Goal: Task Accomplishment & Management: Use online tool/utility

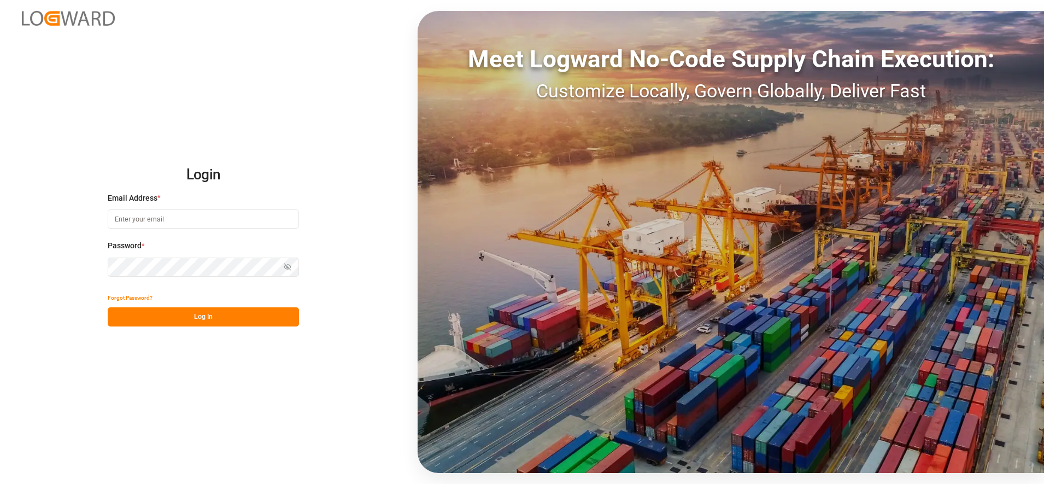
drag, startPoint x: 171, startPoint y: 229, endPoint x: 175, endPoint y: 225, distance: 5.8
click at [174, 225] on div "Email Address *" at bounding box center [203, 216] width 191 height 48
click at [176, 224] on input at bounding box center [203, 218] width 191 height 19
type input "[PERSON_NAME][EMAIL_ADDRESS][PERSON_NAME][DOMAIN_NAME]"
click at [161, 315] on button "Log In" at bounding box center [203, 316] width 191 height 19
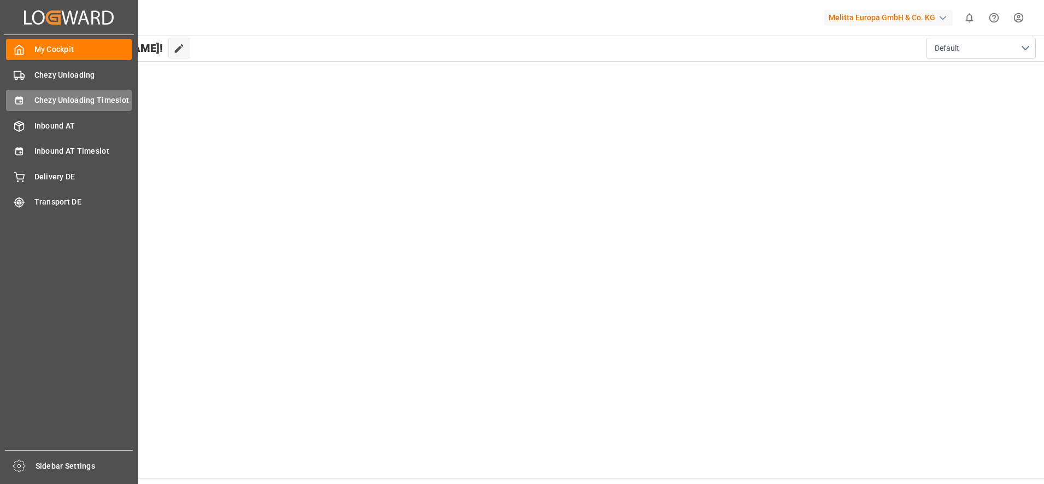
click at [24, 101] on icon at bounding box center [19, 100] width 11 height 11
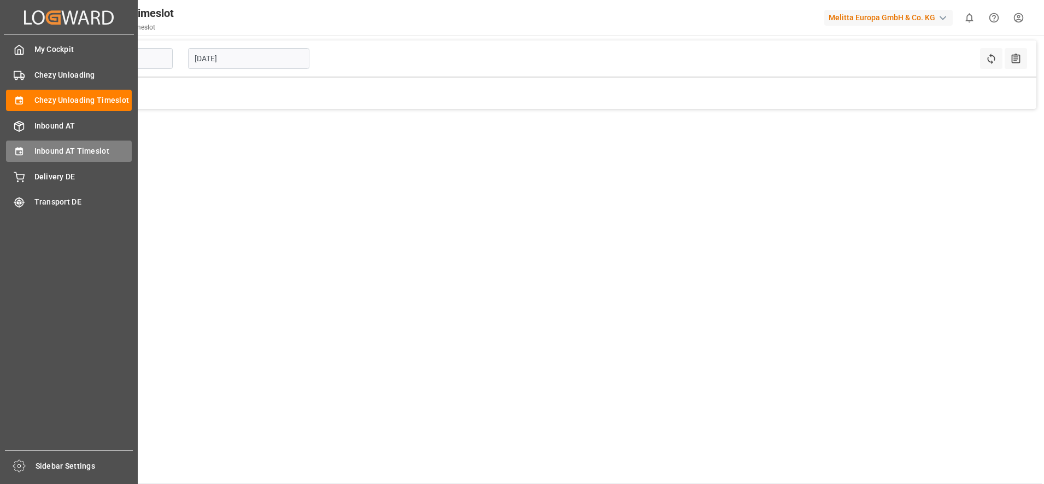
type input "Chezy Unloading"
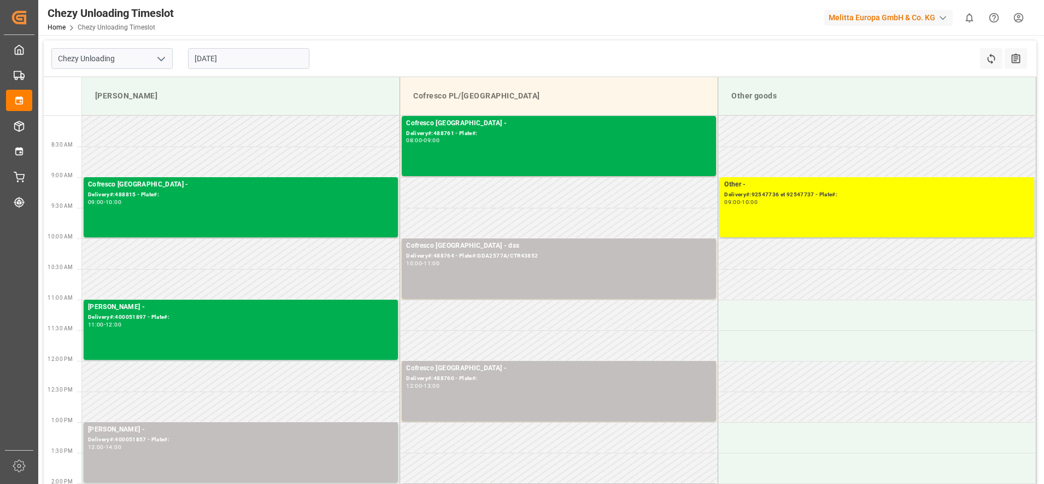
click at [213, 54] on input "[DATE]" at bounding box center [248, 58] width 121 height 21
click at [807, 348] on td at bounding box center [878, 345] width 318 height 31
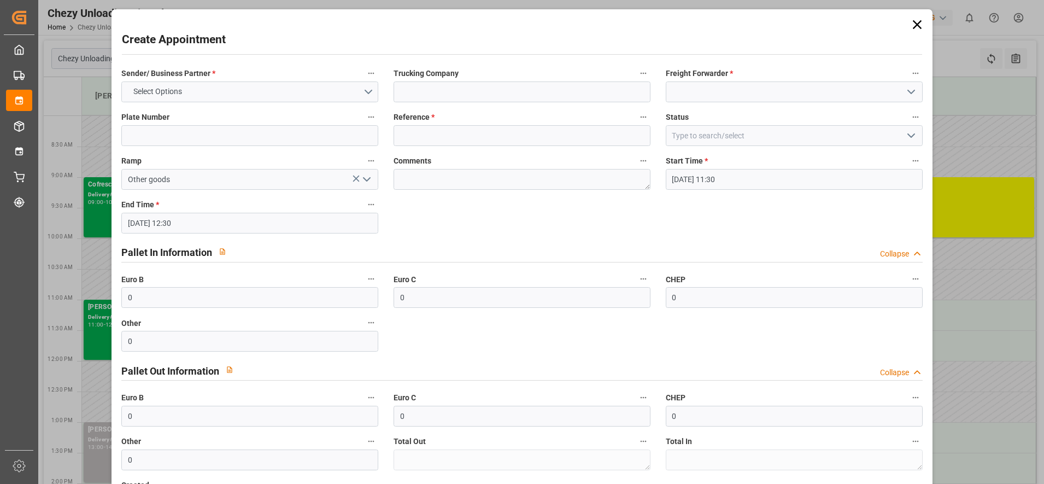
click at [914, 28] on icon at bounding box center [917, 24] width 15 height 15
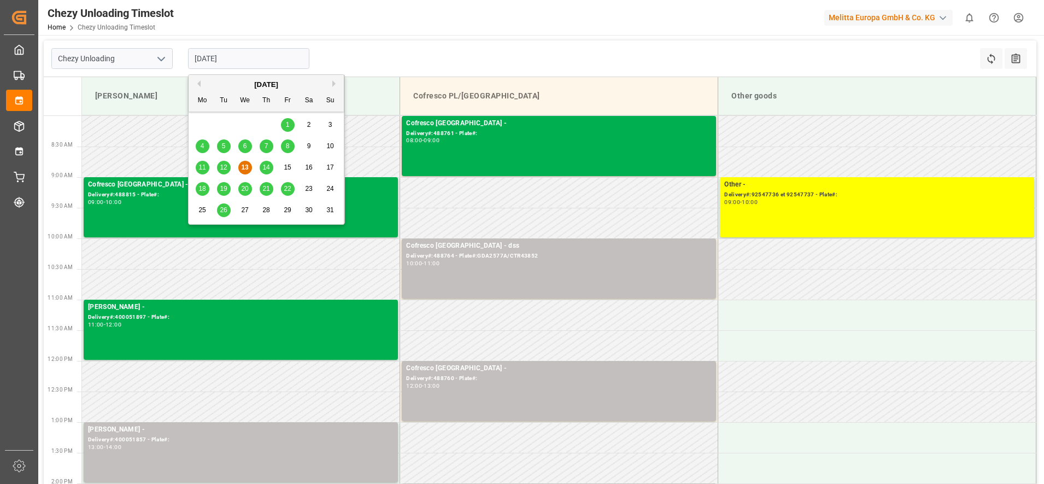
click at [223, 51] on input "[DATE]" at bounding box center [248, 58] width 121 height 21
click at [229, 166] on div "12" at bounding box center [224, 167] width 14 height 13
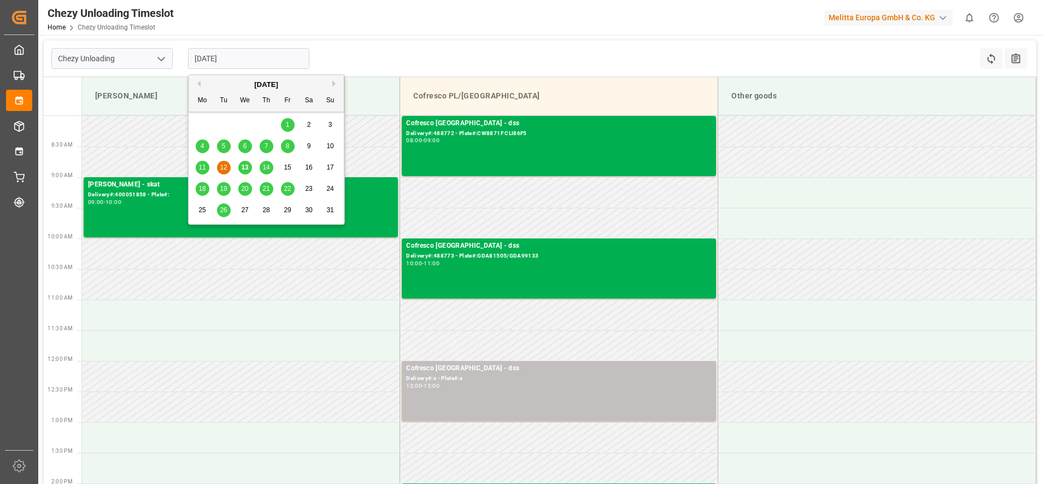
click at [200, 60] on input "[DATE]" at bounding box center [248, 58] width 121 height 21
click at [198, 167] on span "11" at bounding box center [201, 168] width 7 height 8
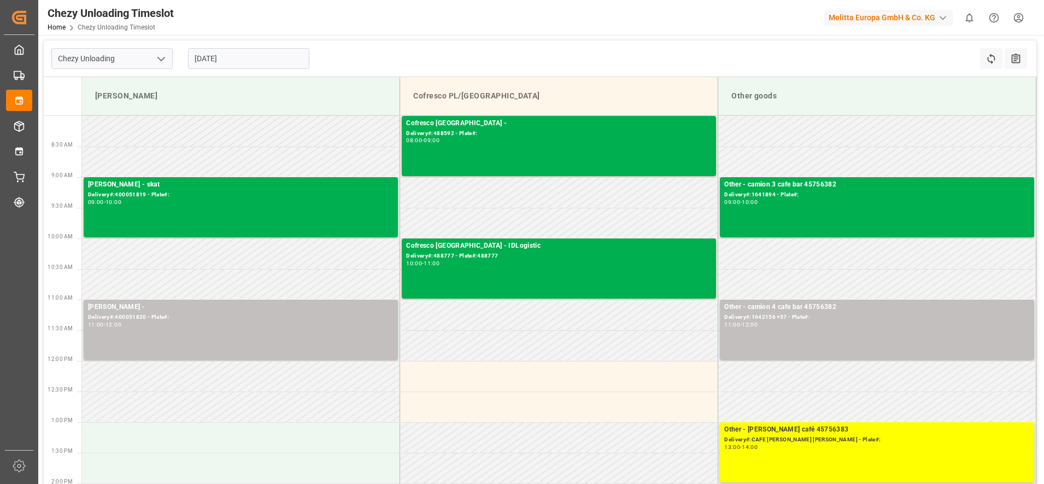
click at [263, 60] on input "[DATE]" at bounding box center [248, 58] width 121 height 21
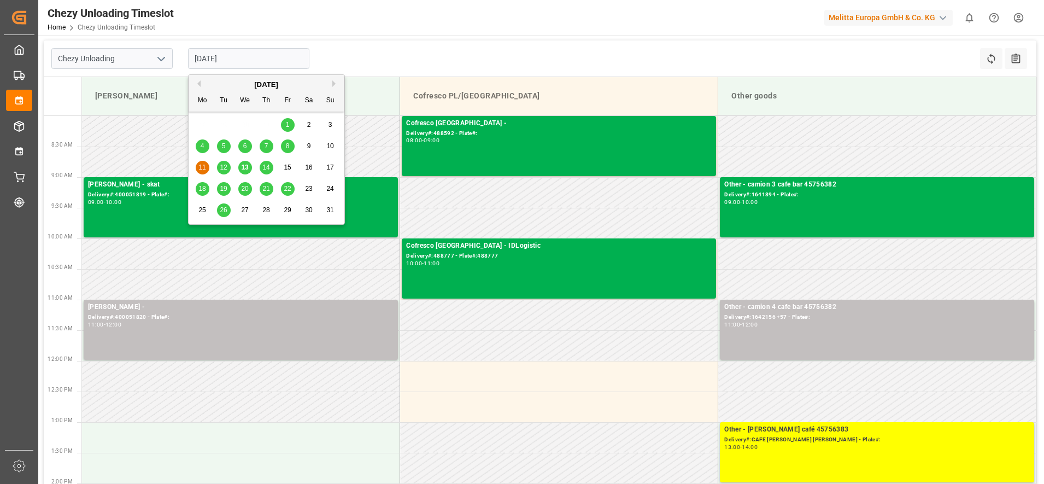
click at [267, 170] on span "14" at bounding box center [265, 168] width 7 height 8
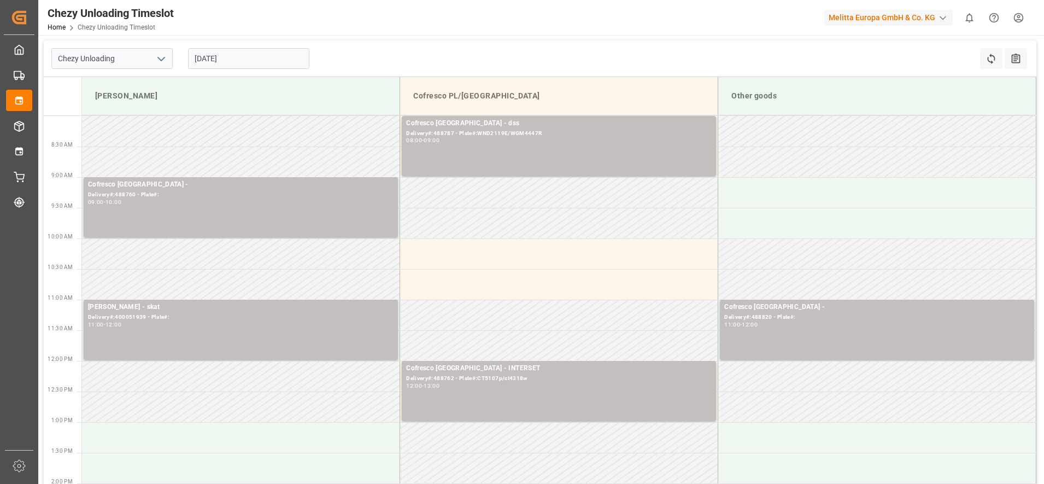
click at [273, 57] on input "[DATE]" at bounding box center [248, 58] width 121 height 21
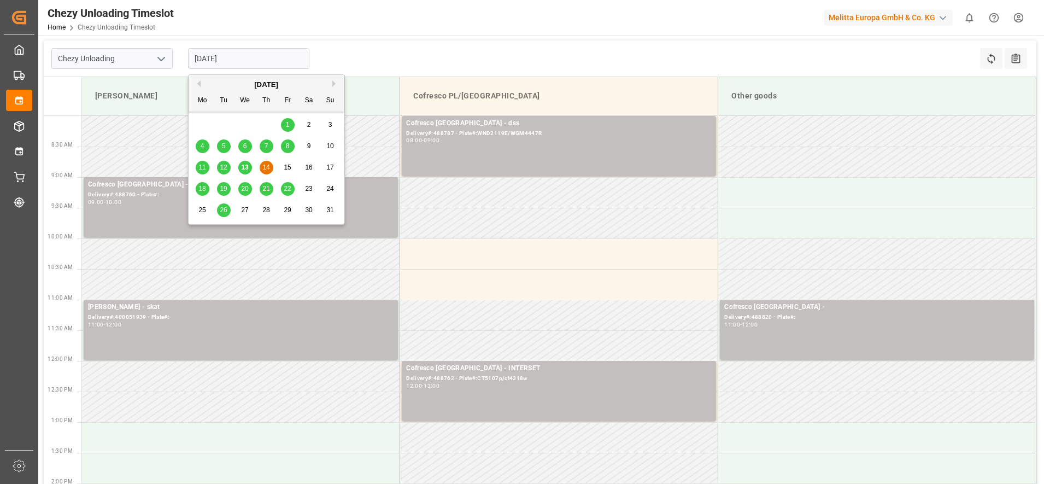
click at [243, 190] on span "20" at bounding box center [244, 189] width 7 height 8
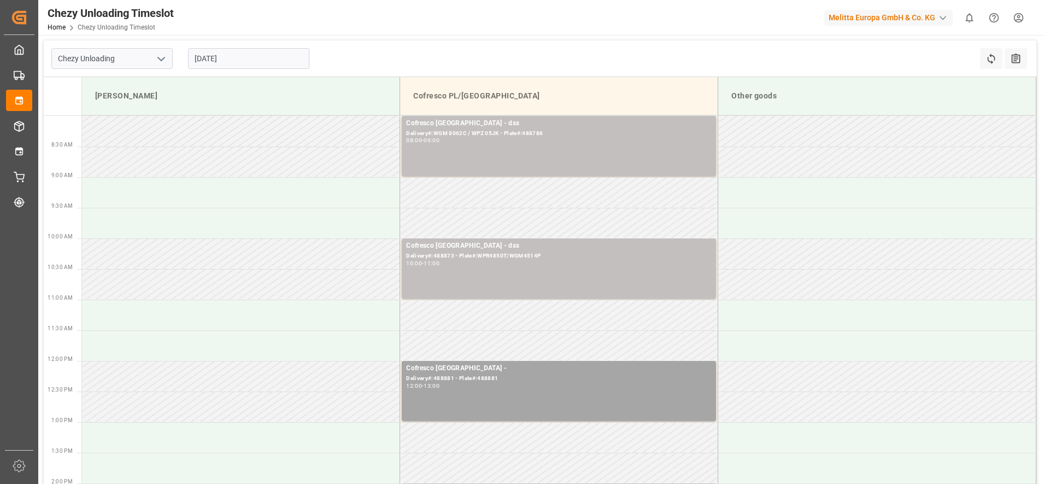
click at [253, 57] on input "[DATE]" at bounding box center [248, 58] width 121 height 21
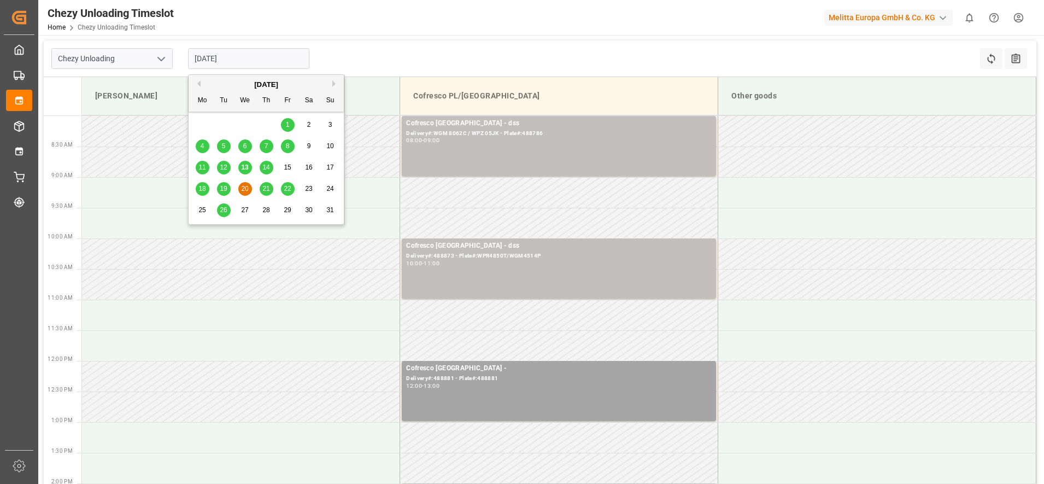
click at [246, 164] on span "13" at bounding box center [244, 168] width 7 height 8
type input "[DATE]"
